Goal: Information Seeking & Learning: Learn about a topic

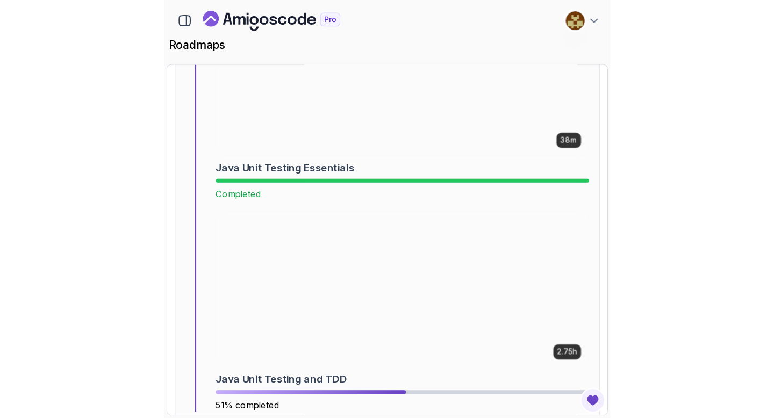
scroll to position [6114, 0]
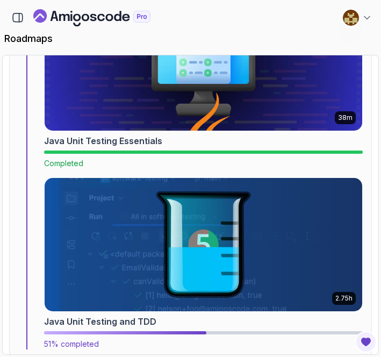
click at [162, 231] on img at bounding box center [204, 245] width 334 height 140
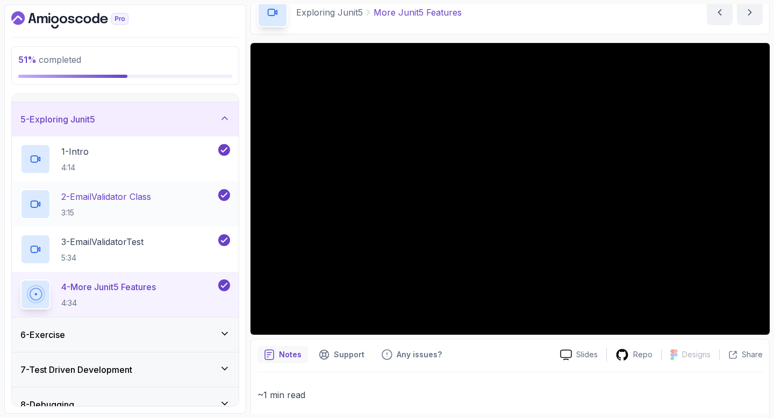
scroll to position [134, 0]
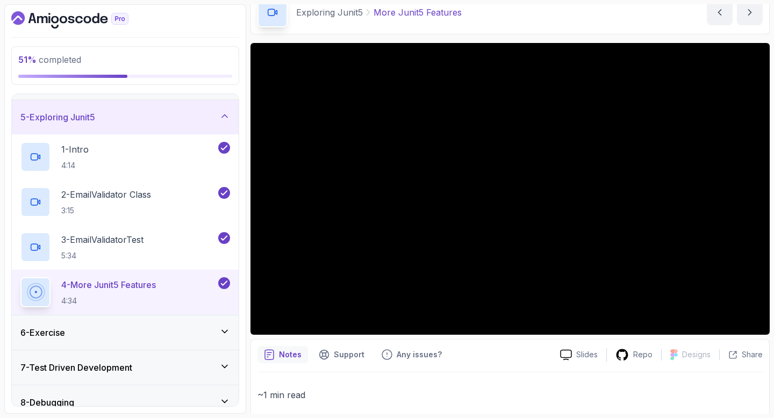
click at [145, 125] on div "5 - Exploring Junit5" at bounding box center [125, 117] width 227 height 34
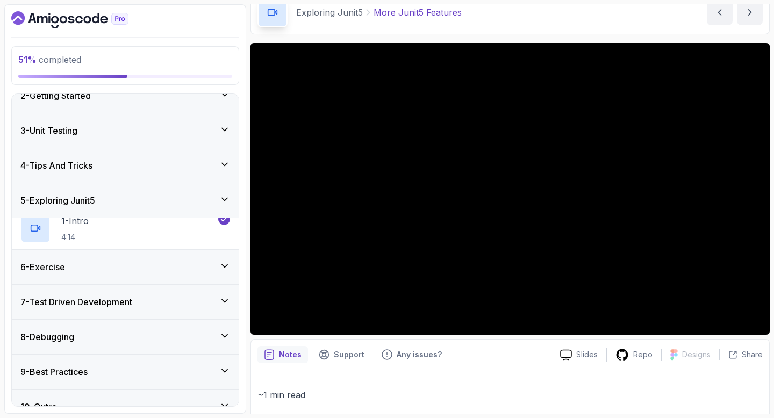
scroll to position [37, 0]
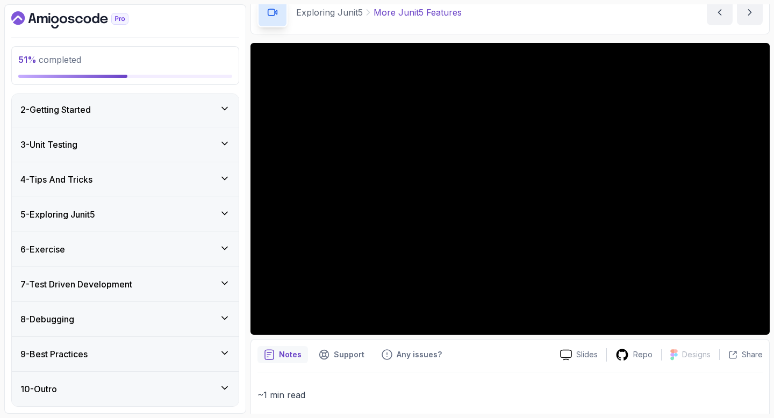
click at [114, 253] on div "6 - Exercise" at bounding box center [125, 249] width 210 height 13
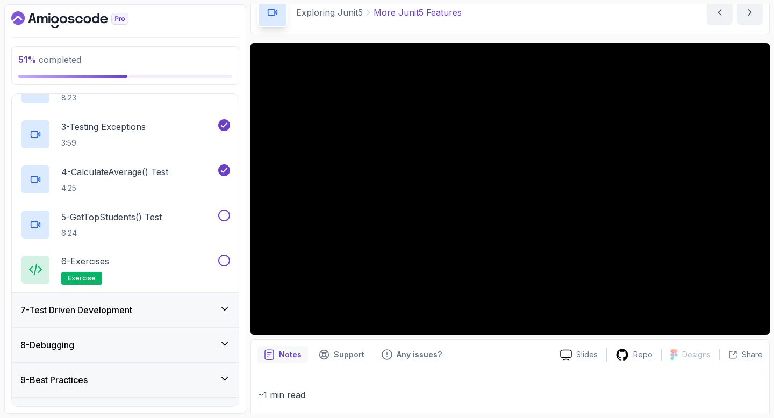
scroll to position [307, 0]
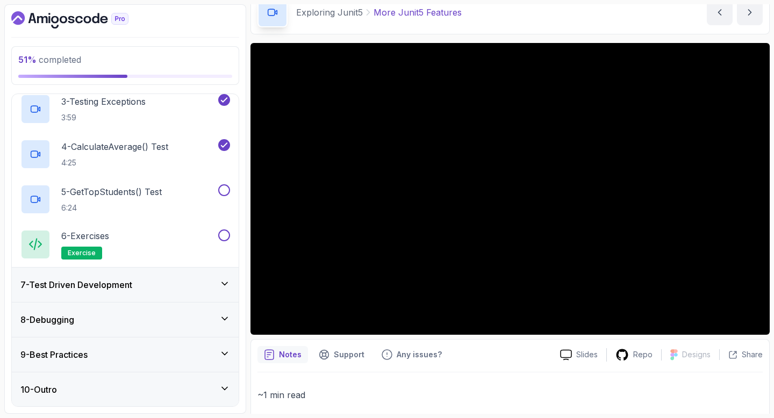
click at [96, 356] on div "10 - Outro" at bounding box center [125, 389] width 210 height 13
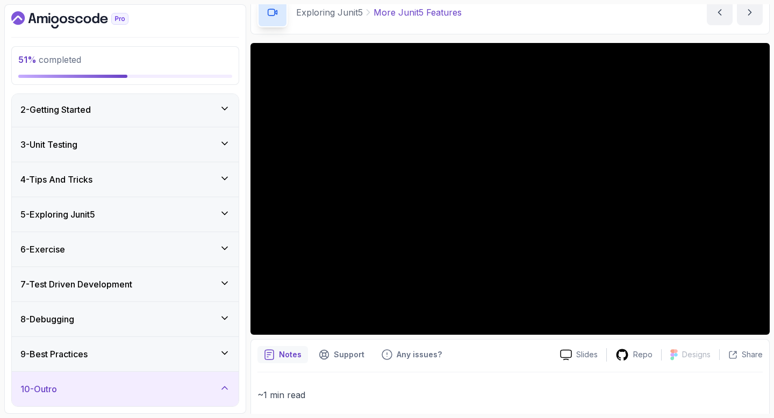
scroll to position [126, 0]
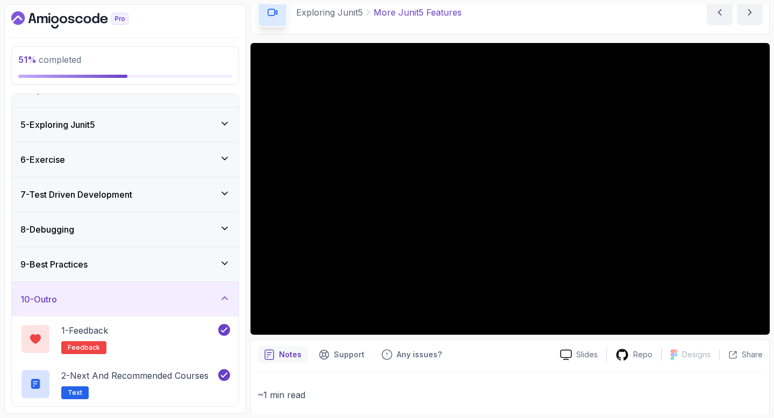
click at [140, 313] on div "10 - Outro" at bounding box center [125, 299] width 227 height 34
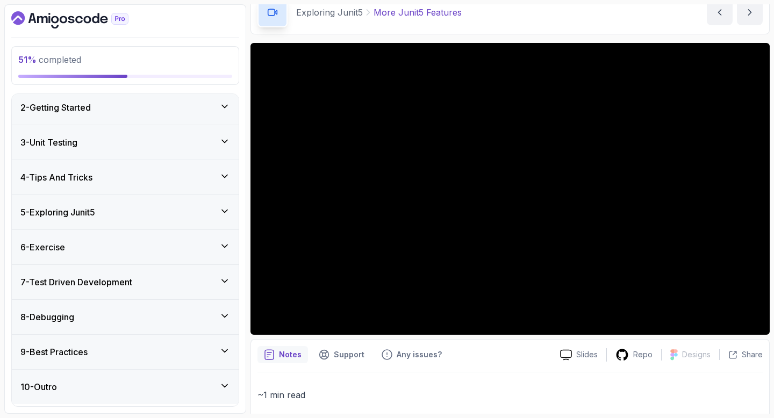
scroll to position [37, 0]
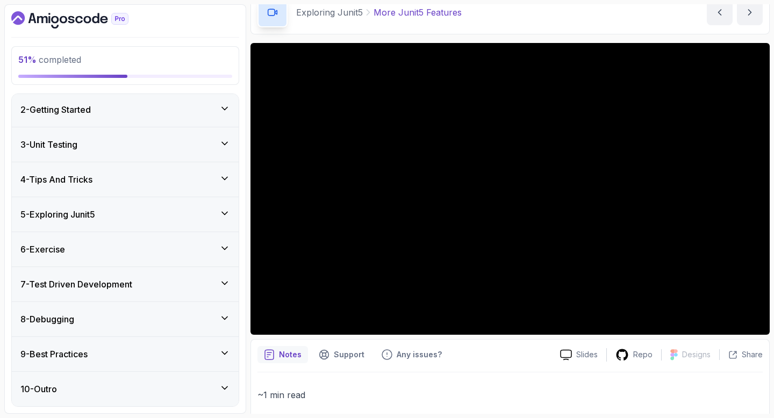
click at [126, 356] on div "9 - Best Practices" at bounding box center [125, 354] width 210 height 13
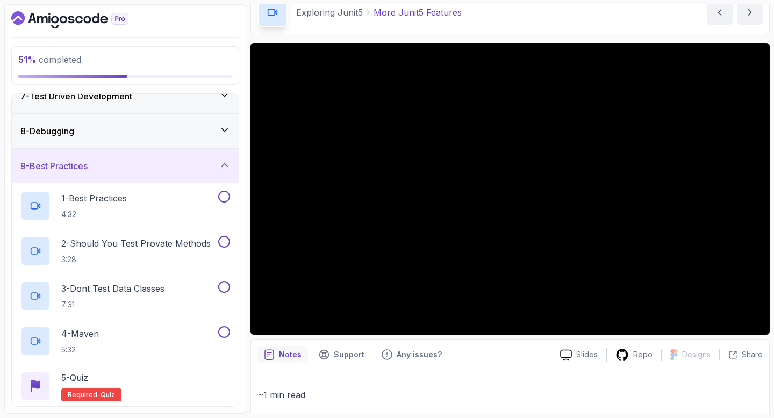
scroll to position [232, 0]
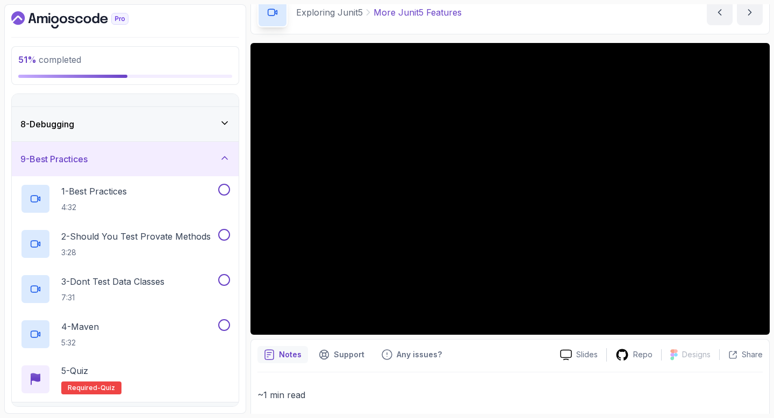
click at [183, 153] on div "9 - Best Practices" at bounding box center [125, 159] width 210 height 13
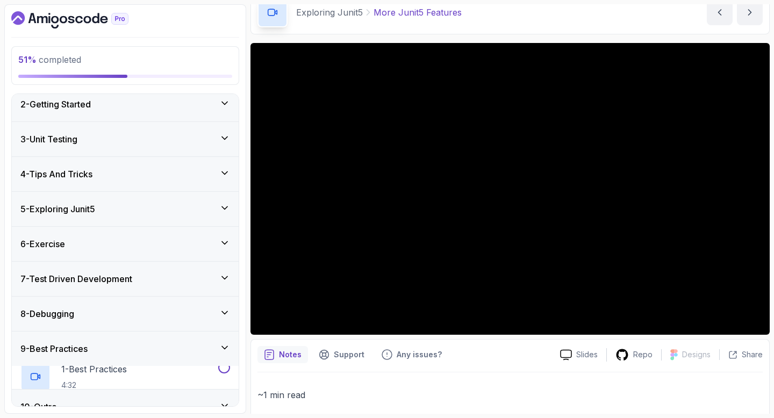
scroll to position [37, 0]
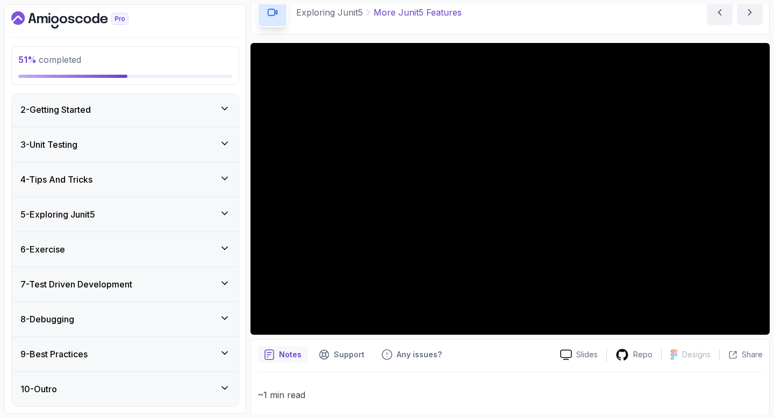
click at [127, 291] on div "7 - Test Driven Development" at bounding box center [125, 284] width 227 height 34
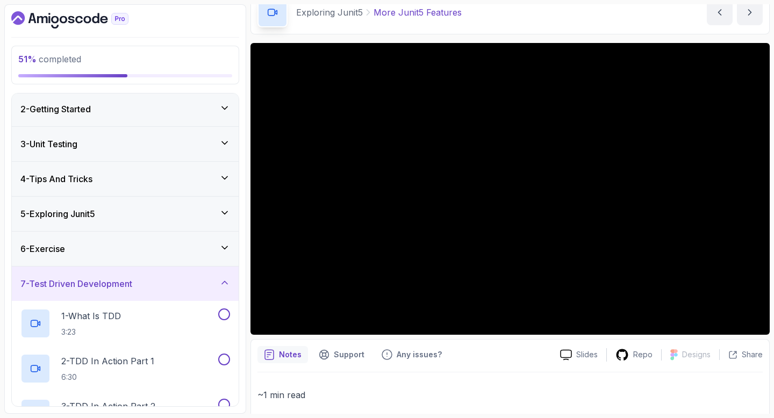
scroll to position [41, 0]
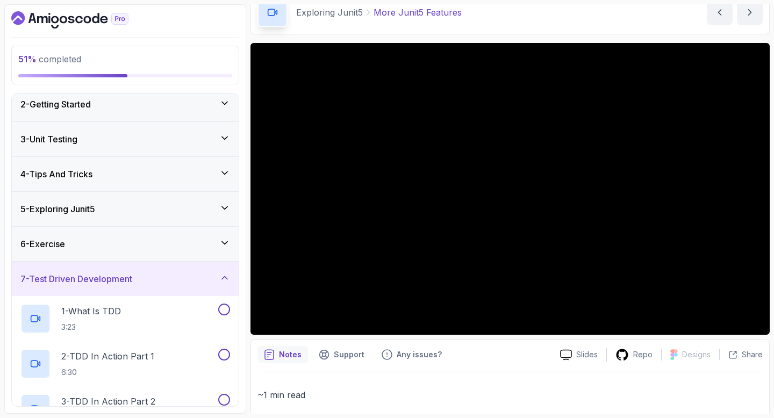
click at [150, 245] on div "6 - Exercise" at bounding box center [125, 244] width 210 height 13
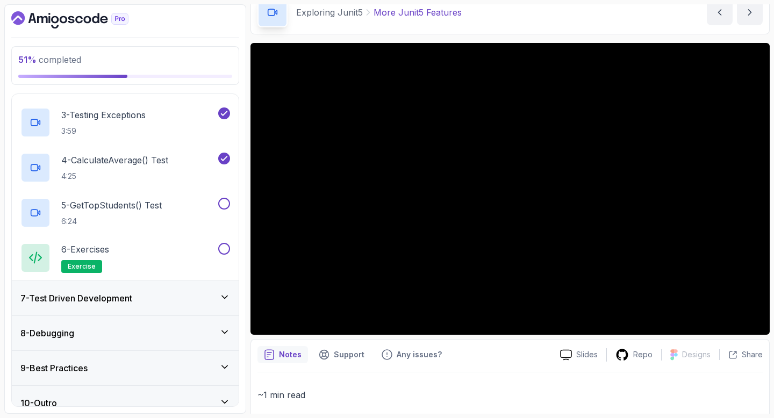
scroll to position [292, 0]
click at [143, 259] on div "6 - Exercises exercise" at bounding box center [118, 259] width 196 height 30
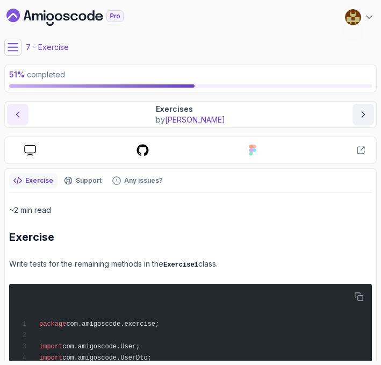
click at [19, 116] on icon "previous content" at bounding box center [17, 114] width 11 height 11
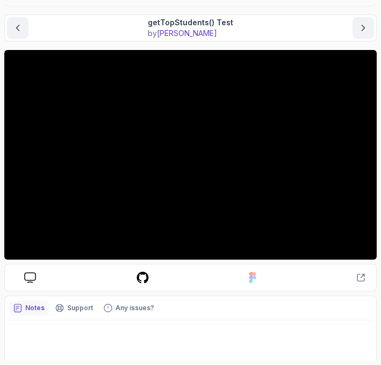
scroll to position [84, 0]
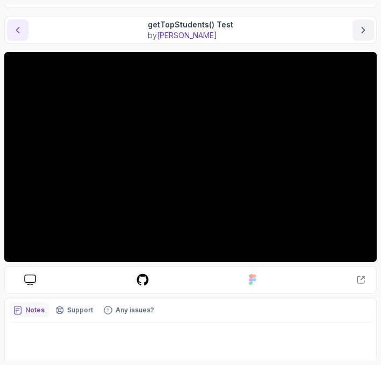
click at [22, 33] on icon "previous content" at bounding box center [17, 30] width 11 height 11
click at [362, 26] on icon "next content" at bounding box center [363, 30] width 11 height 11
click at [23, 28] on button "previous content" at bounding box center [17, 29] width 21 height 21
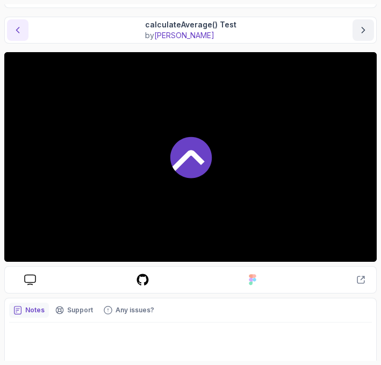
click at [23, 28] on button "previous content" at bounding box center [17, 29] width 21 height 21
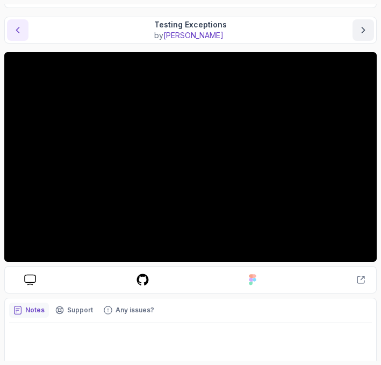
click at [23, 28] on button "previous content" at bounding box center [17, 29] width 21 height 21
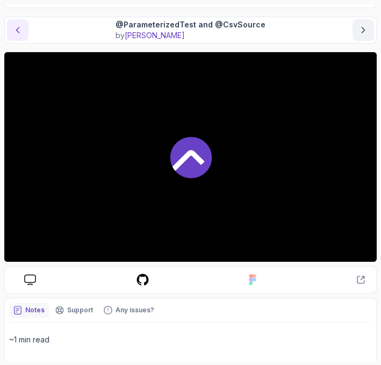
click at [23, 28] on button "previous content" at bounding box center [17, 29] width 21 height 21
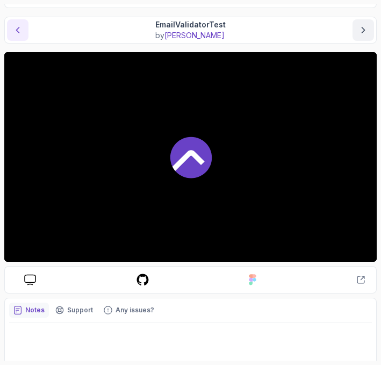
click at [25, 28] on button "previous content" at bounding box center [17, 29] width 21 height 21
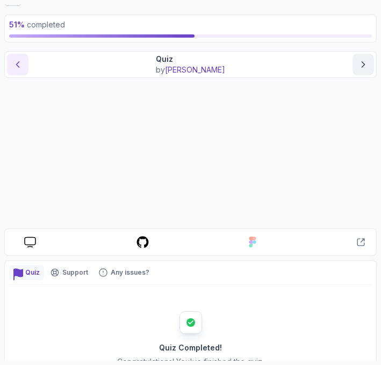
scroll to position [32, 0]
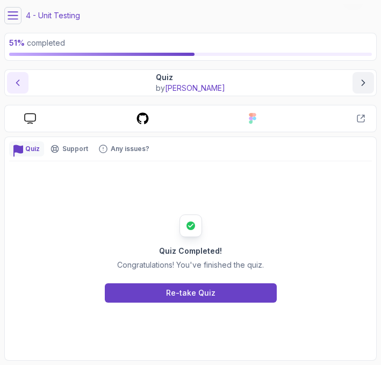
click at [23, 87] on button "previous content" at bounding box center [17, 82] width 21 height 21
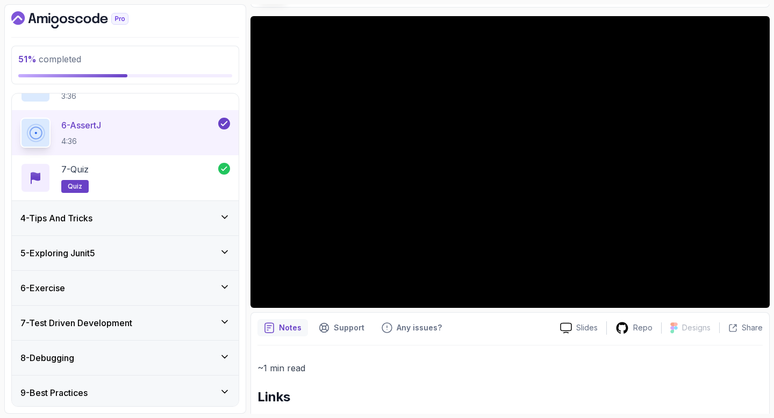
click at [121, 210] on div "4 - Tips And Tricks" at bounding box center [125, 218] width 227 height 34
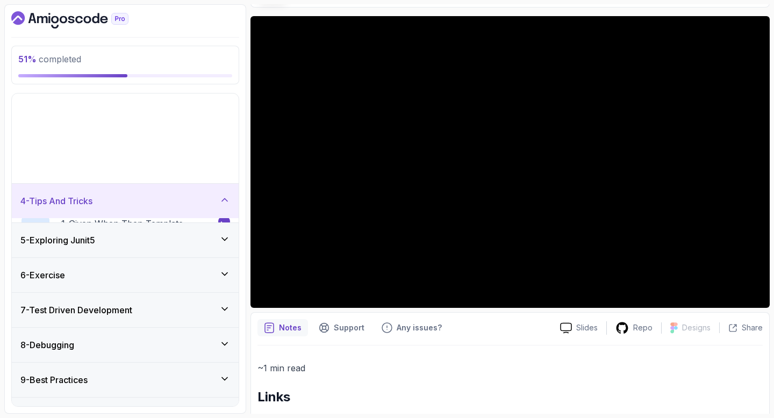
scroll to position [37, 0]
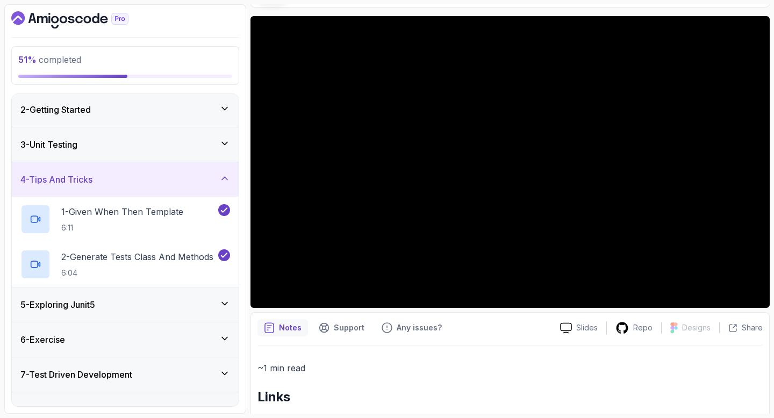
click at [102, 168] on div "4 - Tips And Tricks" at bounding box center [125, 179] width 227 height 34
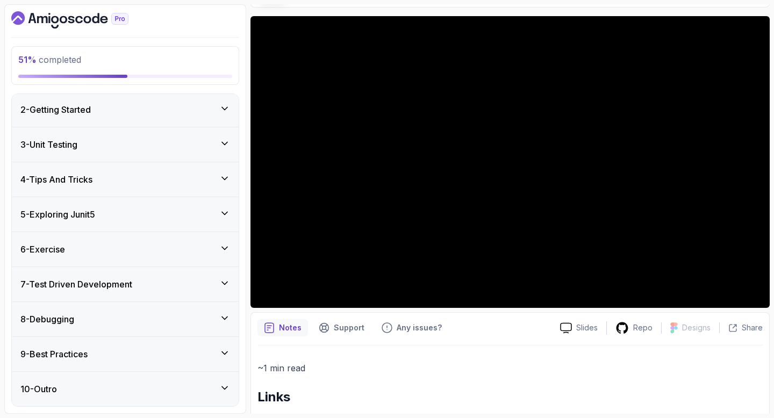
click at [94, 211] on h3 "5 - Exploring Junit5" at bounding box center [57, 214] width 75 height 13
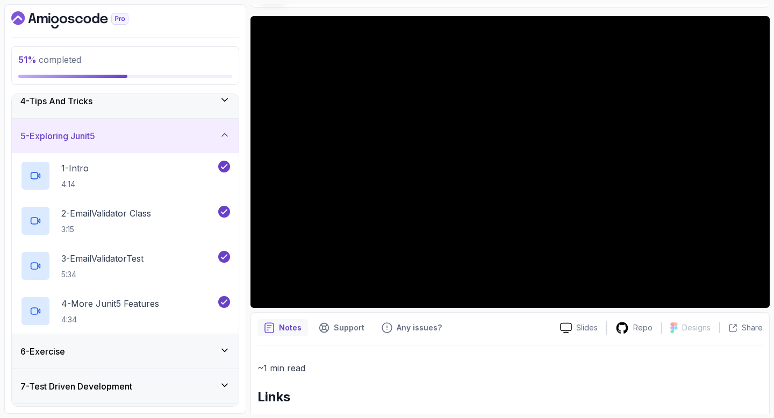
click at [93, 134] on h3 "5 - Exploring Junit5" at bounding box center [57, 136] width 75 height 13
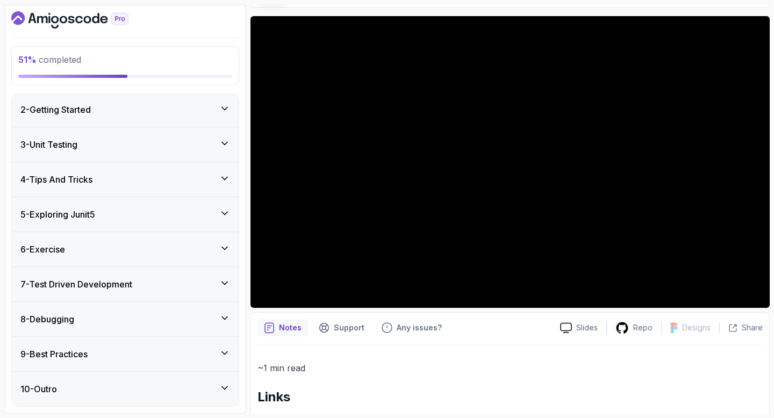
click at [77, 250] on div "6 - Exercise" at bounding box center [125, 249] width 210 height 13
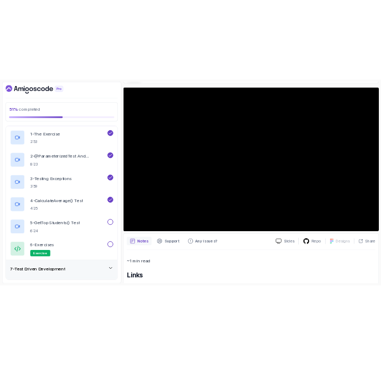
scroll to position [211, 0]
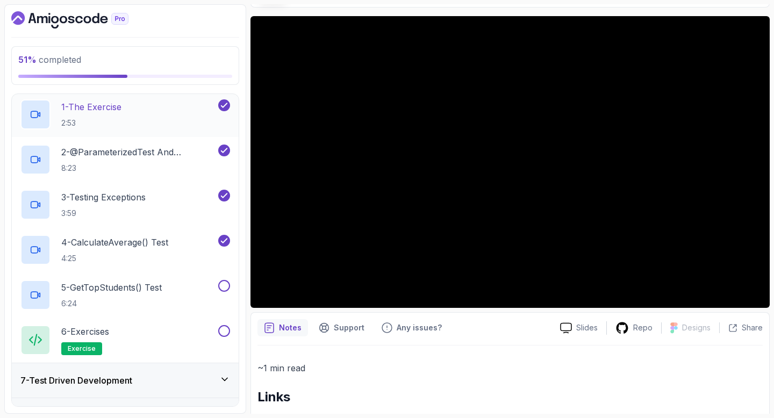
click at [115, 113] on h2 "1 - The Exercise 2:53" at bounding box center [91, 115] width 60 height 28
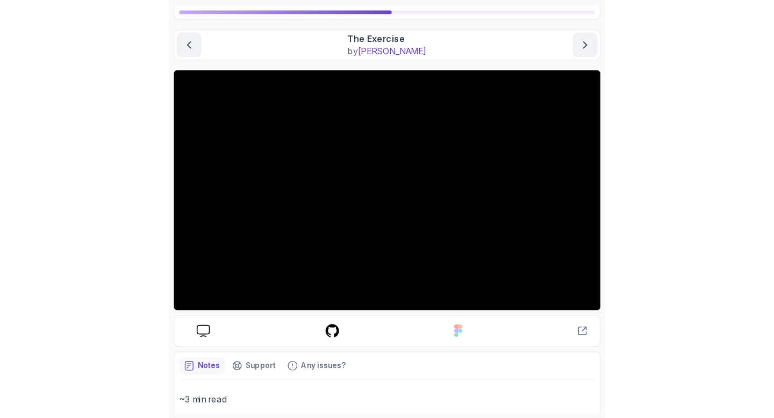
scroll to position [75, 0]
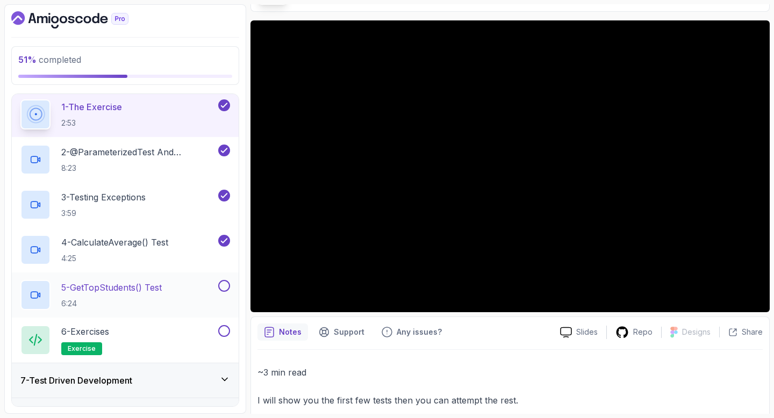
click at [156, 295] on h2 "5 - getTopStudents() Test 6:24" at bounding box center [111, 295] width 101 height 28
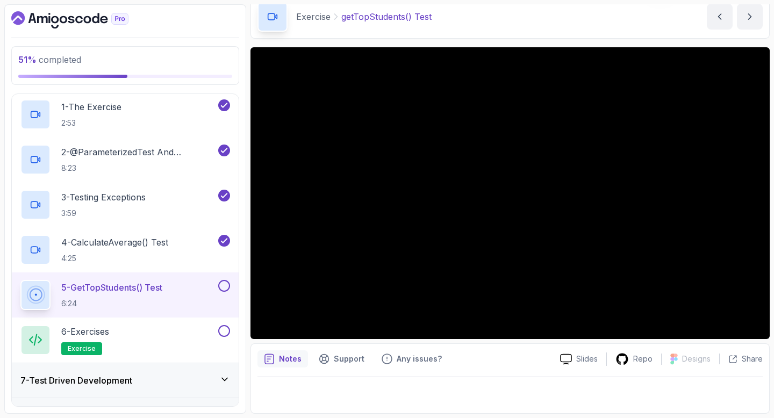
click at [221, 290] on button at bounding box center [224, 286] width 12 height 12
click at [196, 333] on div "6 - Exercises exercise" at bounding box center [118, 340] width 196 height 30
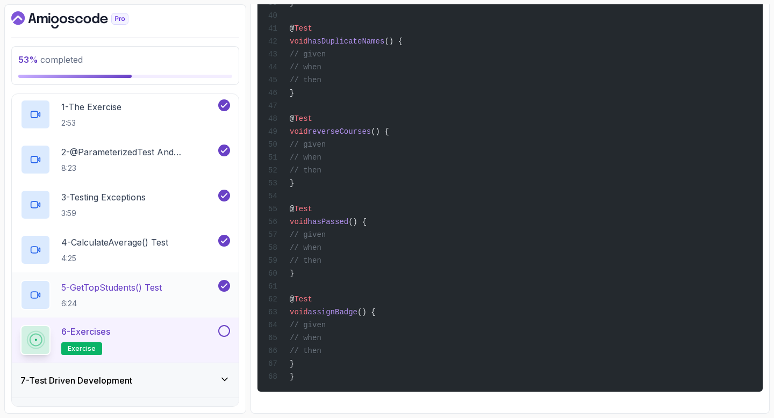
scroll to position [307, 0]
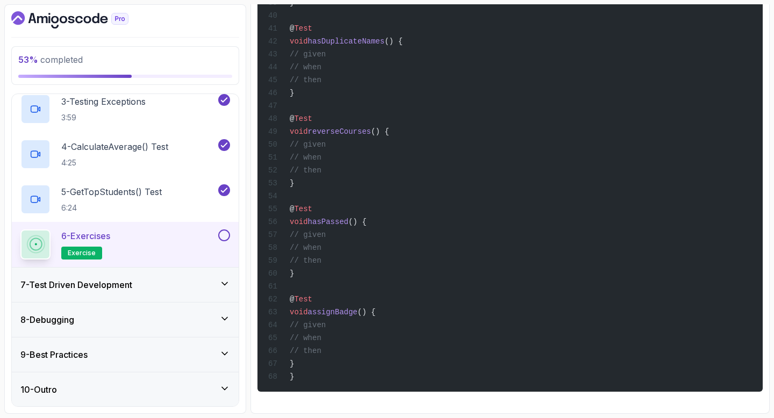
click at [125, 327] on div "8 - Debugging" at bounding box center [125, 320] width 227 height 34
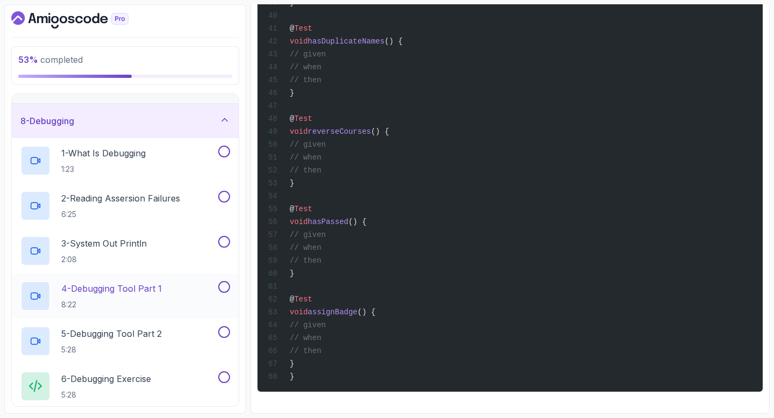
scroll to position [226, 0]
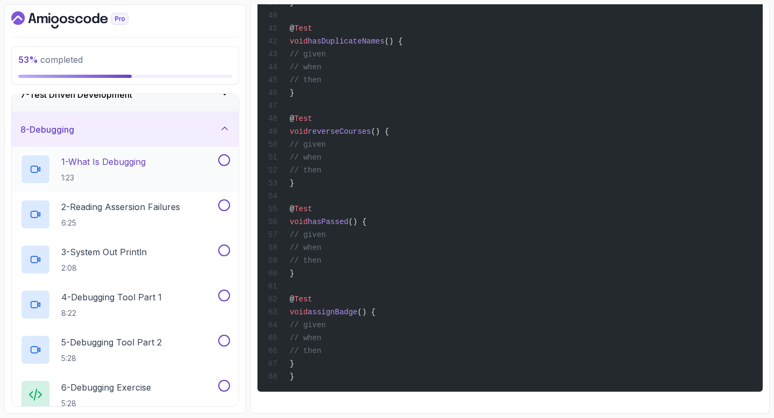
click at [146, 170] on h2 "1 - What Is Debugging 1:23" at bounding box center [103, 169] width 84 height 28
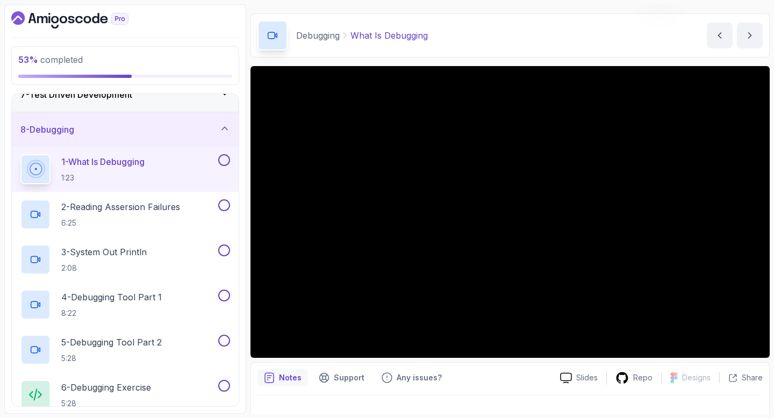
scroll to position [48, 0]
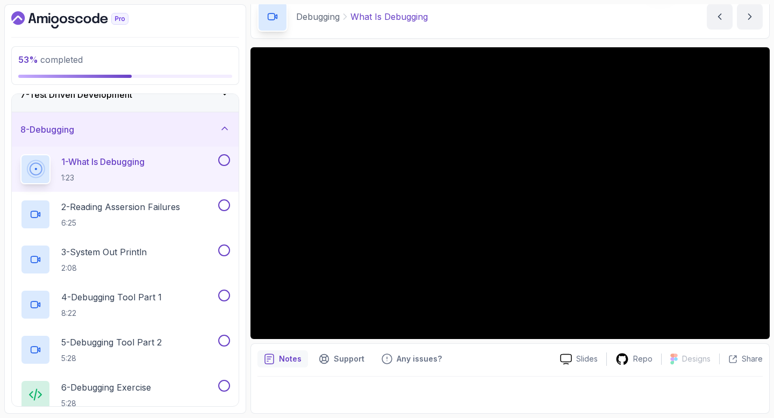
click at [381, 23] on div "Debugging What Is Debugging What Is Debugging by [PERSON_NAME]" at bounding box center [509, 17] width 519 height 44
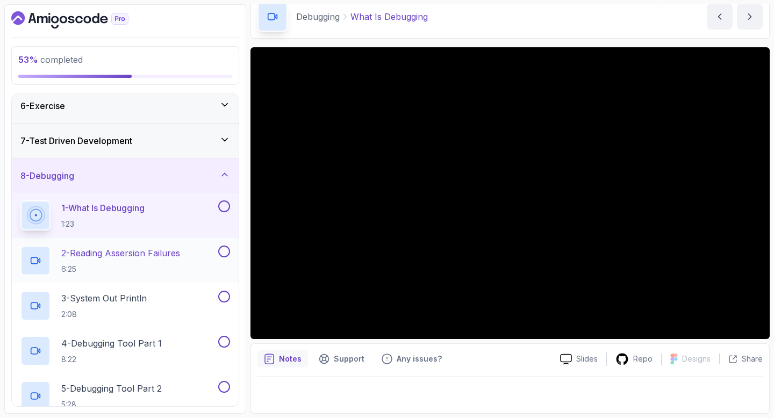
scroll to position [178, 0]
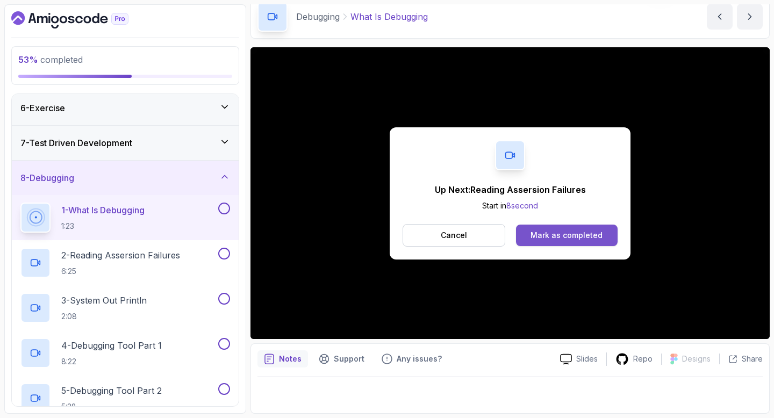
click at [381, 230] on div "Mark as completed" at bounding box center [566, 235] width 72 height 11
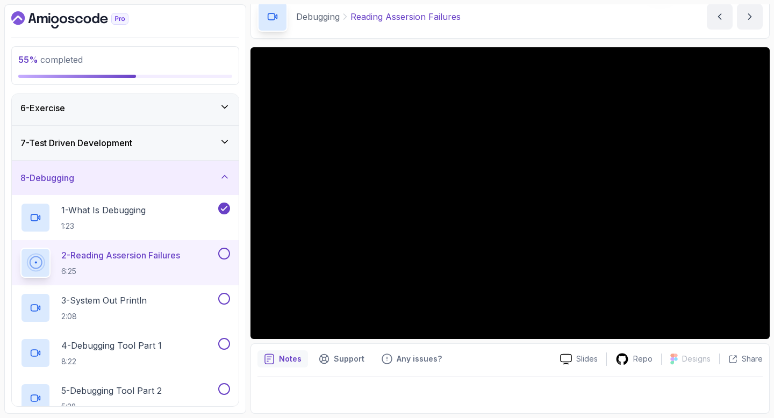
click at [381, 356] on div at bounding box center [509, 392] width 505 height 30
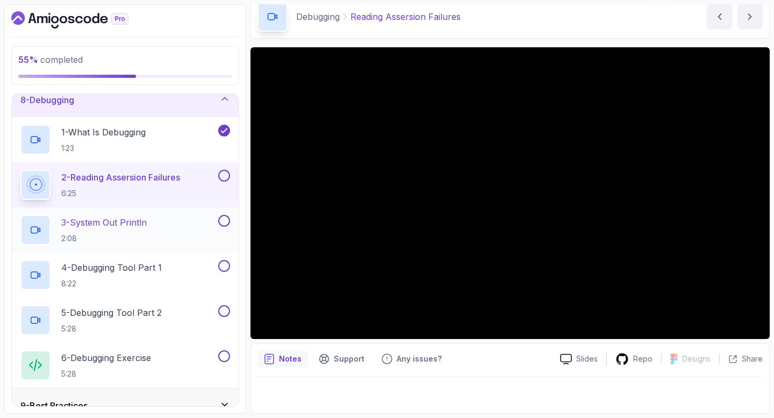
scroll to position [255, 0]
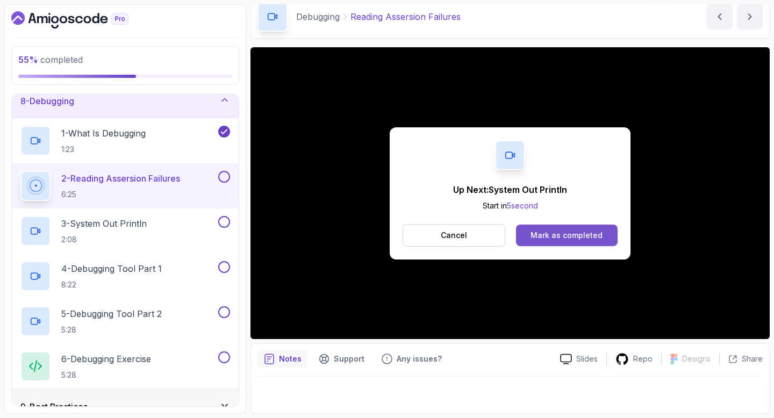
click at [381, 238] on div "Mark as completed" at bounding box center [566, 235] width 72 height 11
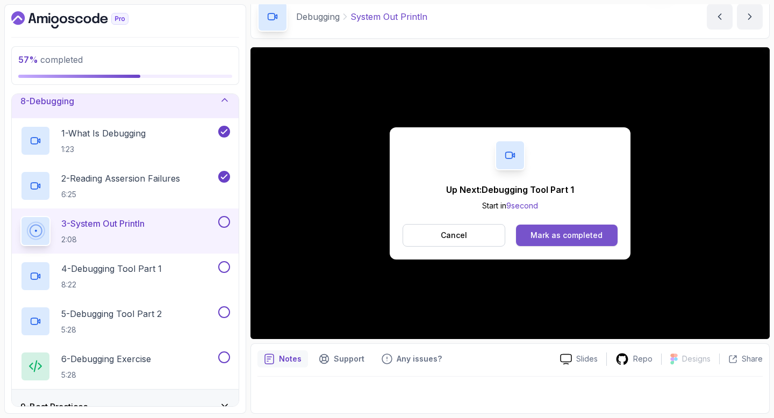
click at [381, 239] on div "Mark as completed" at bounding box center [566, 235] width 72 height 11
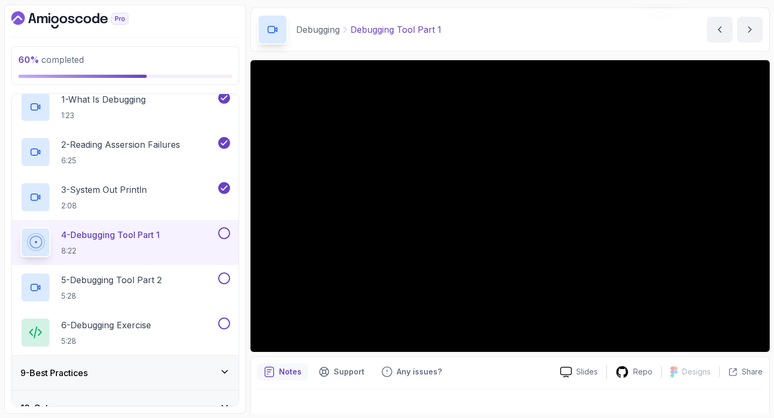
scroll to position [28, 0]
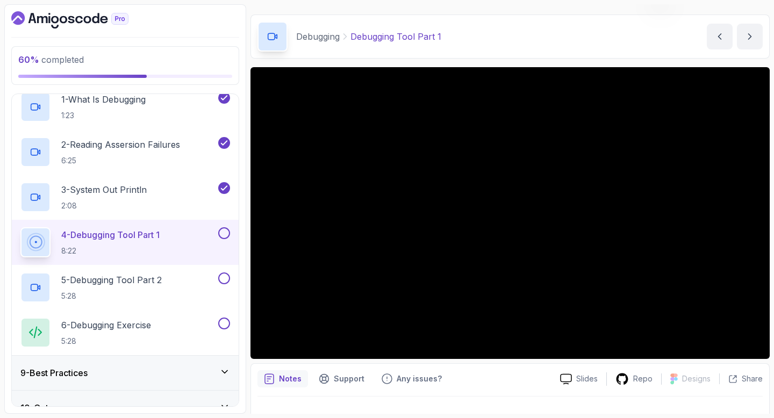
click at [381, 40] on div "Debugging Debugging Tool Part 1 Debugging Tool Part 1 by [PERSON_NAME]" at bounding box center [509, 37] width 519 height 44
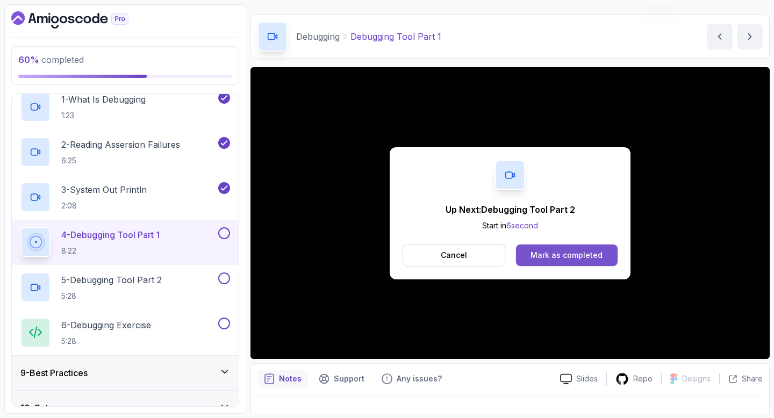
click at [381, 260] on div "Mark as completed" at bounding box center [566, 255] width 72 height 11
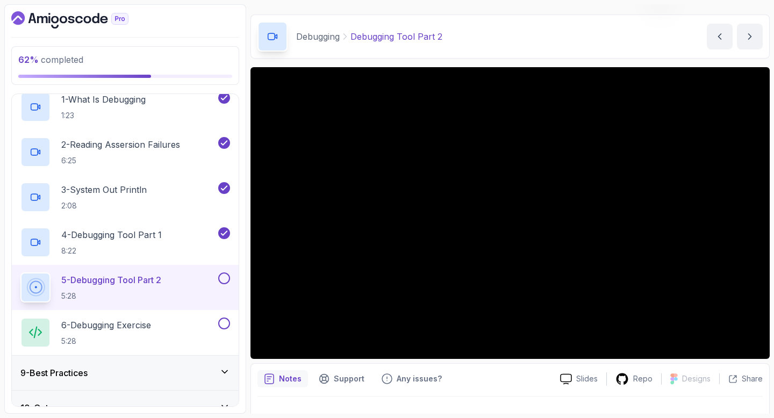
click at [223, 276] on button at bounding box center [224, 278] width 12 height 12
click at [225, 322] on button at bounding box center [224, 324] width 12 height 12
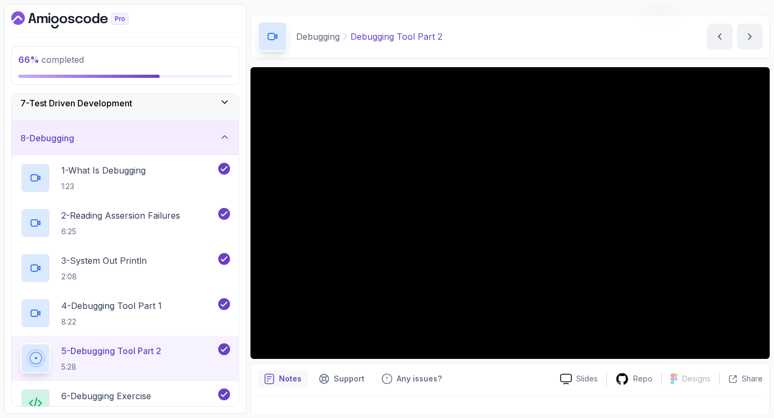
click at [164, 147] on div "8 - Debugging" at bounding box center [125, 138] width 227 height 34
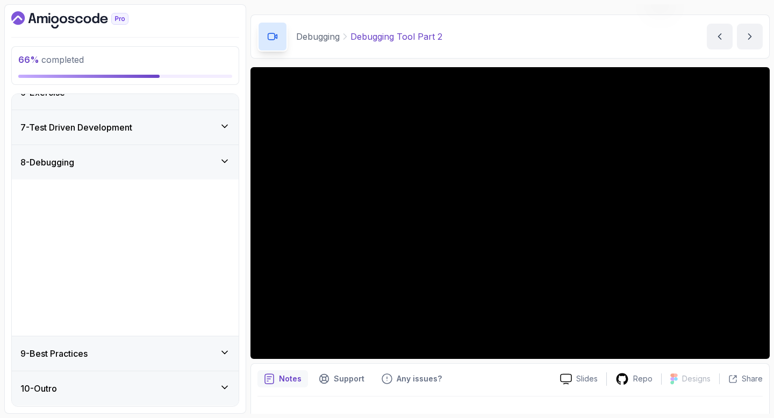
scroll to position [37, 0]
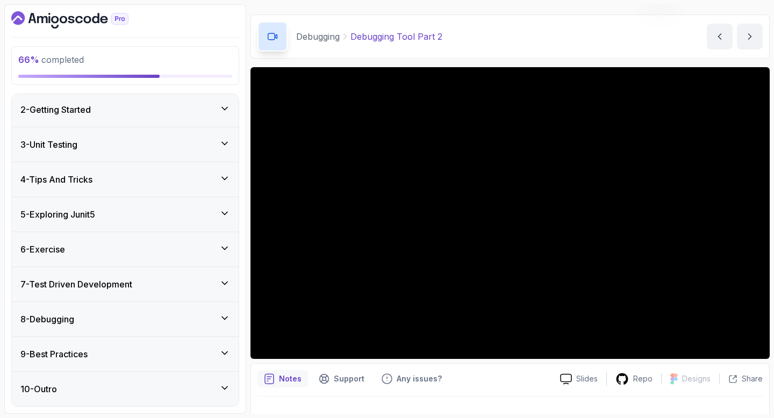
click at [128, 294] on div "7 - Test Driven Development" at bounding box center [125, 284] width 227 height 34
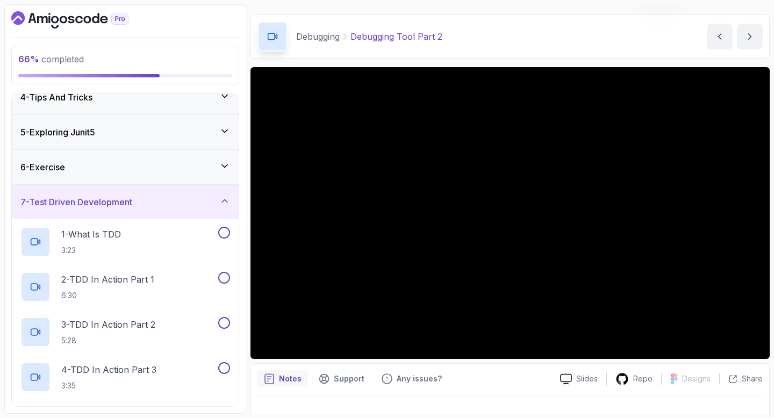
click at [123, 210] on div "7 - Test Driven Development" at bounding box center [125, 202] width 227 height 34
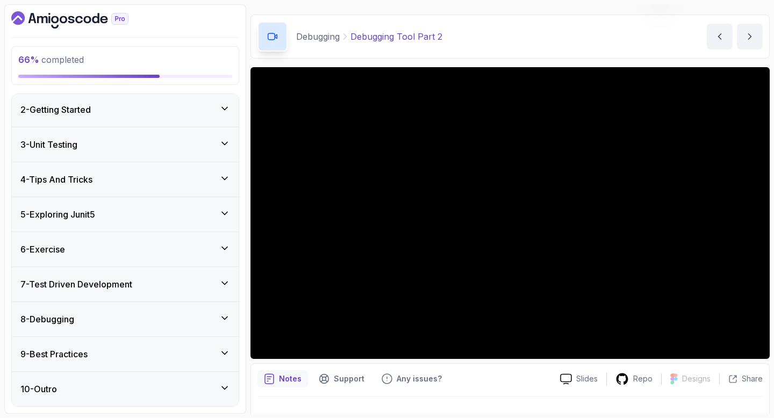
click at [98, 356] on div "9 - Best Practices" at bounding box center [125, 354] width 227 height 34
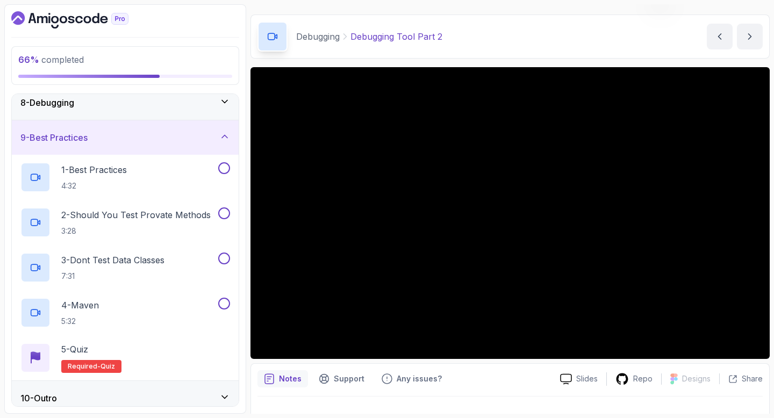
scroll to position [262, 0]
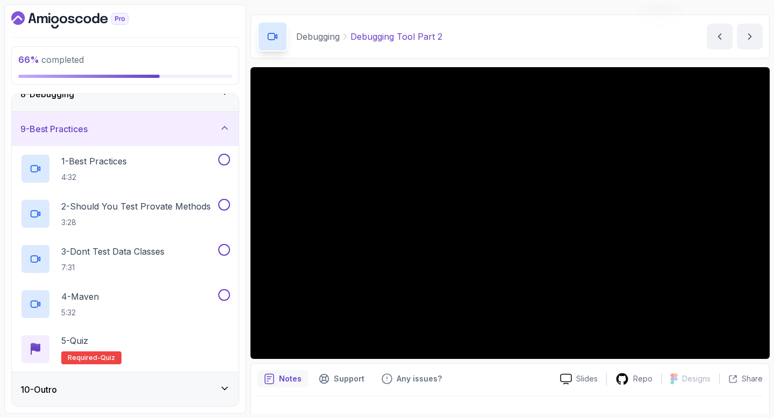
click at [128, 140] on div "9 - Best Practices" at bounding box center [125, 129] width 227 height 34
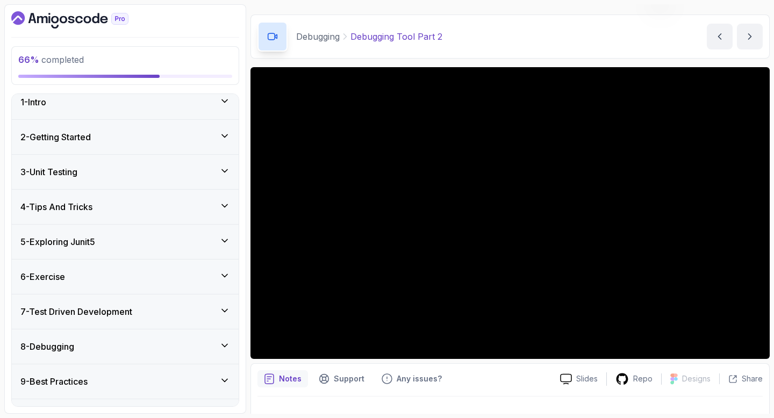
scroll to position [37, 0]
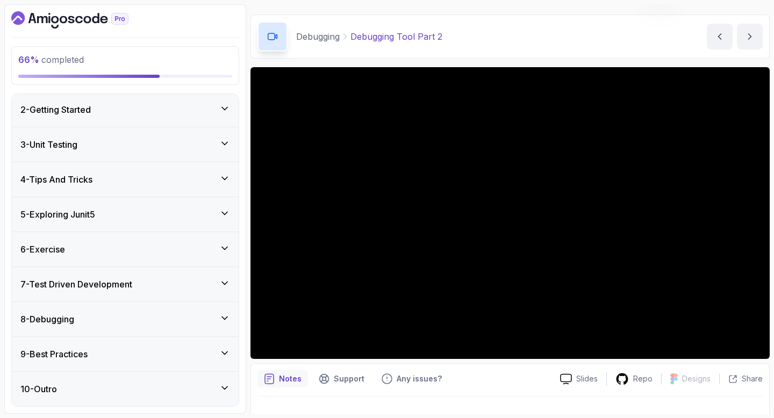
click at [109, 283] on h3 "7 - Test Driven Development" at bounding box center [76, 284] width 112 height 13
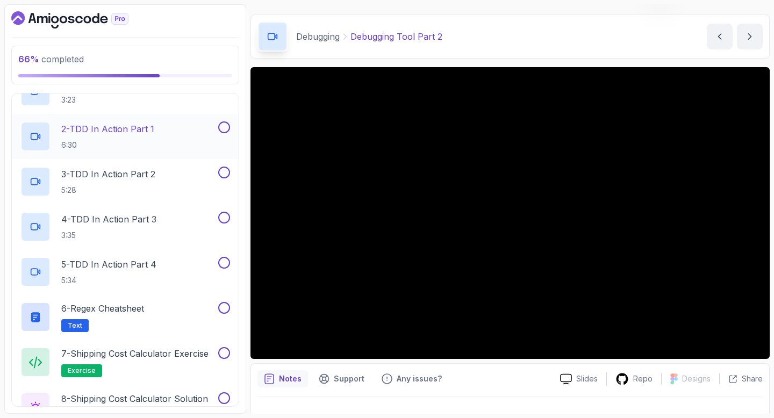
scroll to position [271, 0]
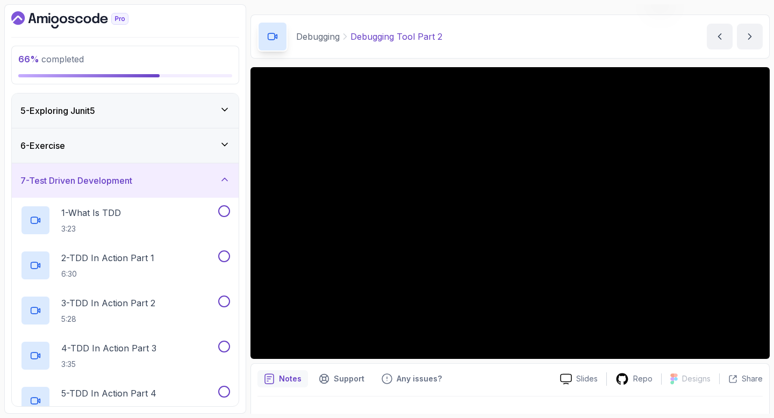
click at [158, 182] on div "7 - Test Driven Development" at bounding box center [125, 180] width 210 height 13
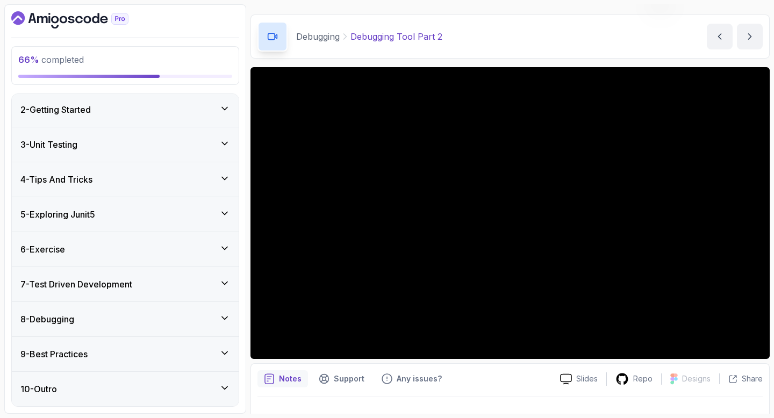
scroll to position [37, 0]
click at [124, 250] on div "6 - Exercise" at bounding box center [125, 249] width 210 height 13
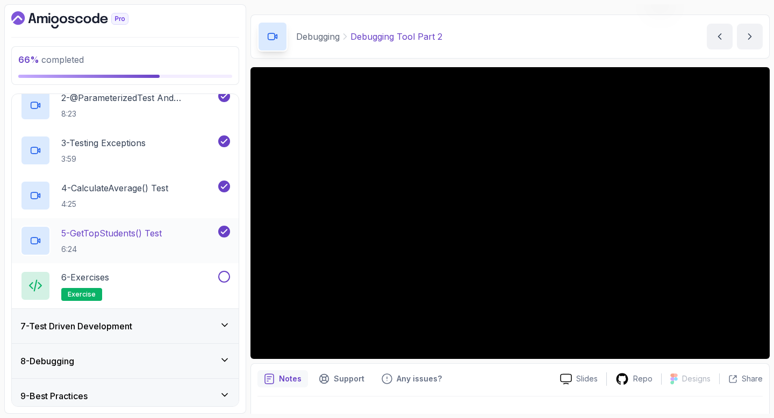
scroll to position [263, 0]
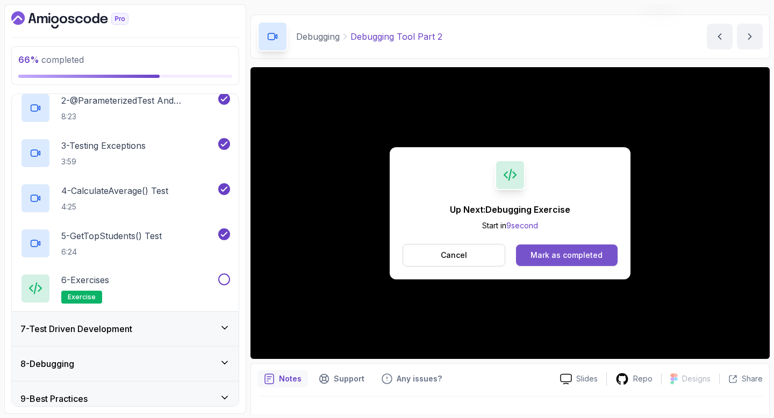
click at [381, 254] on div "Mark as completed" at bounding box center [566, 255] width 72 height 11
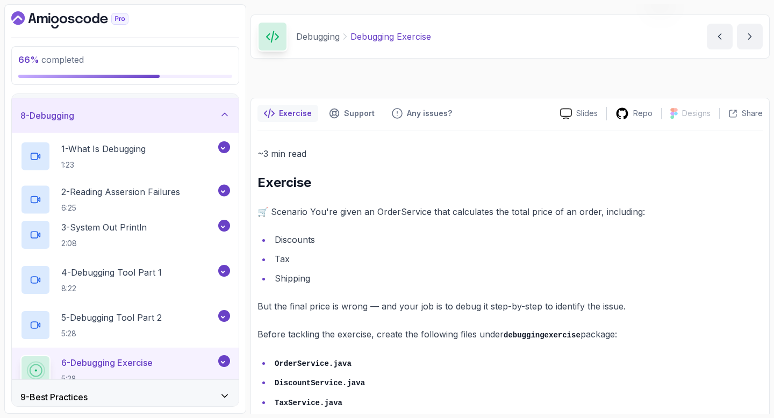
scroll to position [37, 0]
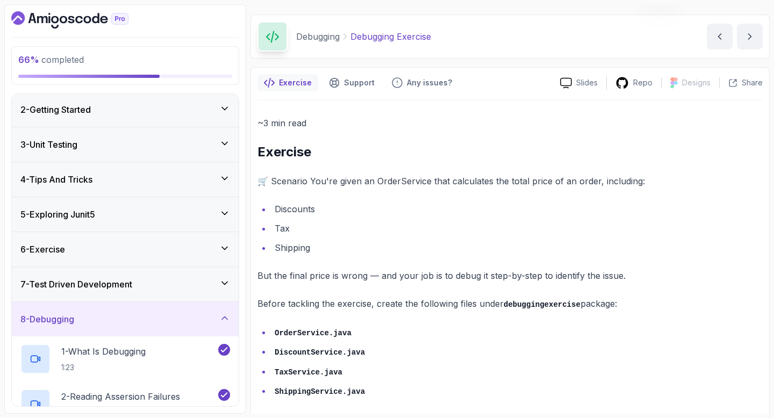
click at [150, 315] on div "8 - Debugging" at bounding box center [125, 319] width 210 height 13
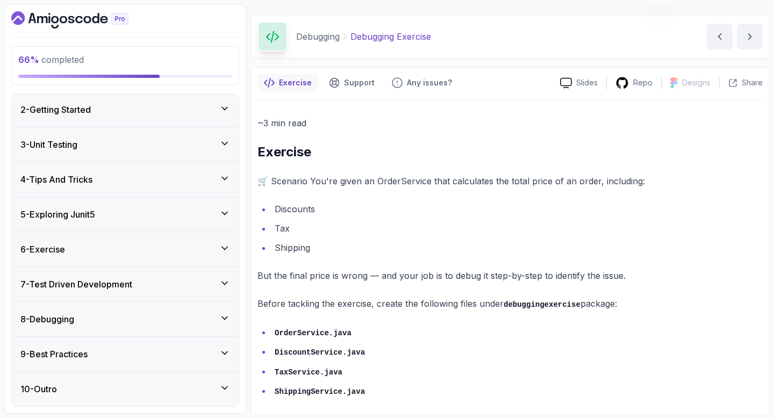
click at [157, 249] on div "6 - Exercise" at bounding box center [125, 249] width 210 height 13
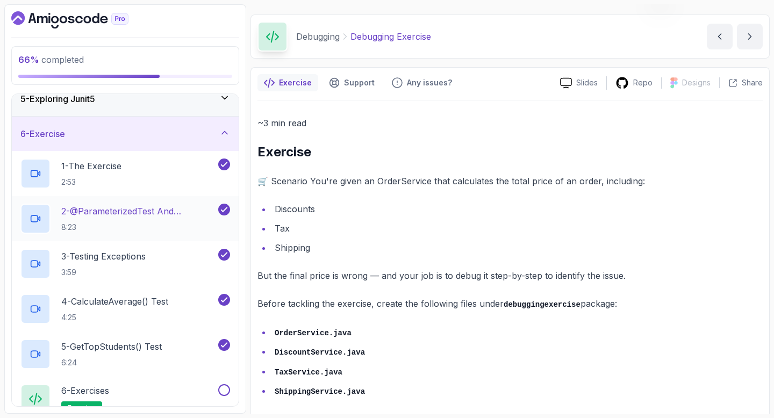
scroll to position [133, 0]
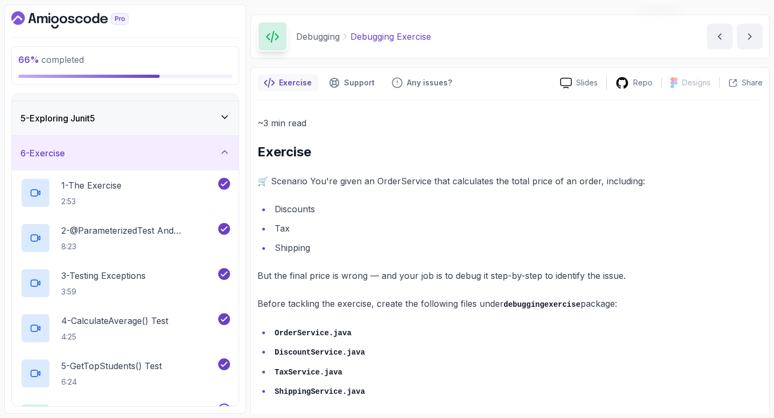
click at [161, 140] on div "6 - Exercise" at bounding box center [125, 153] width 227 height 34
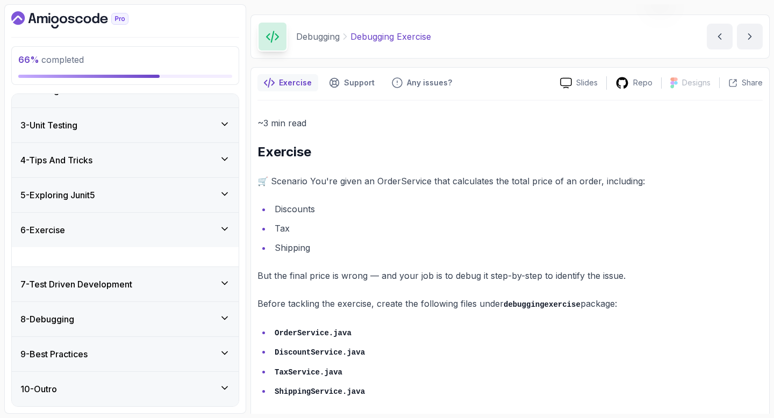
scroll to position [37, 0]
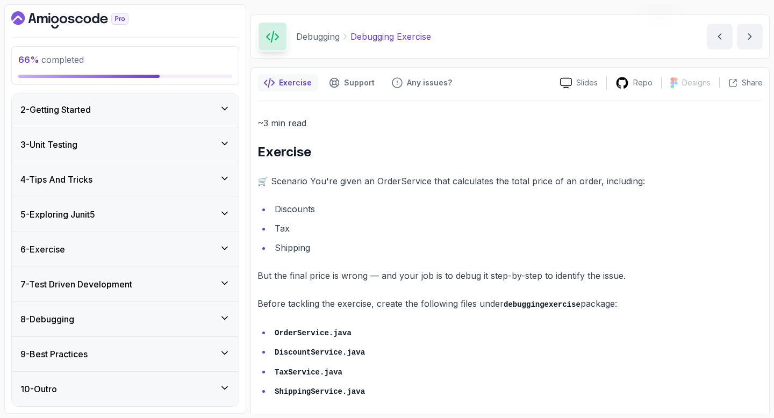
click at [104, 317] on div "8 - Debugging" at bounding box center [125, 319] width 210 height 13
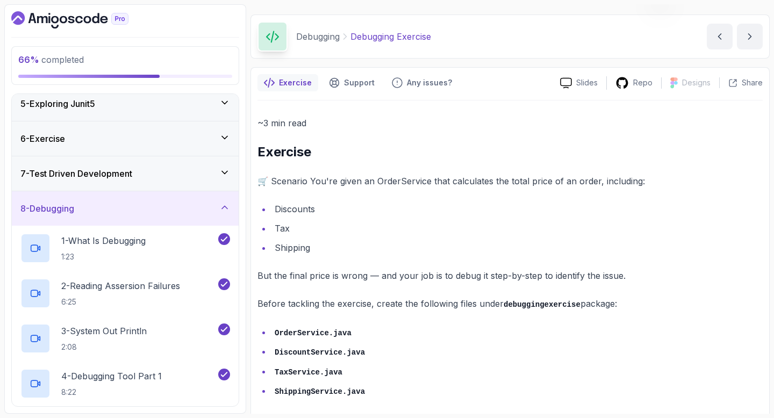
scroll to position [121, 0]
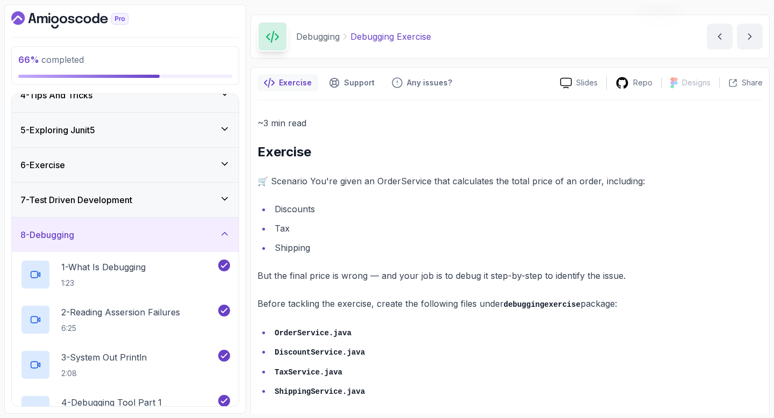
click at [108, 220] on div "8 - Debugging" at bounding box center [125, 235] width 227 height 34
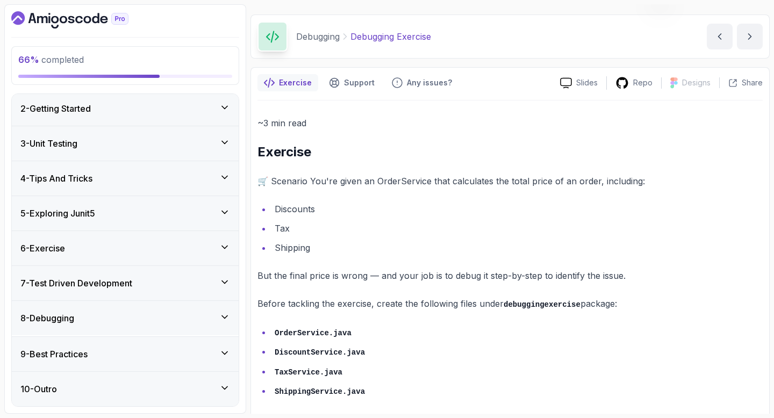
scroll to position [37, 0]
click at [105, 285] on h3 "7 - Test Driven Development" at bounding box center [76, 284] width 112 height 13
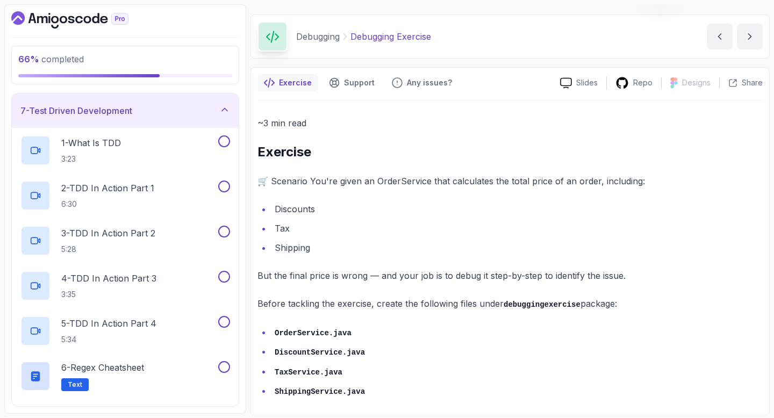
scroll to position [228, 0]
